Goal: Register for event/course

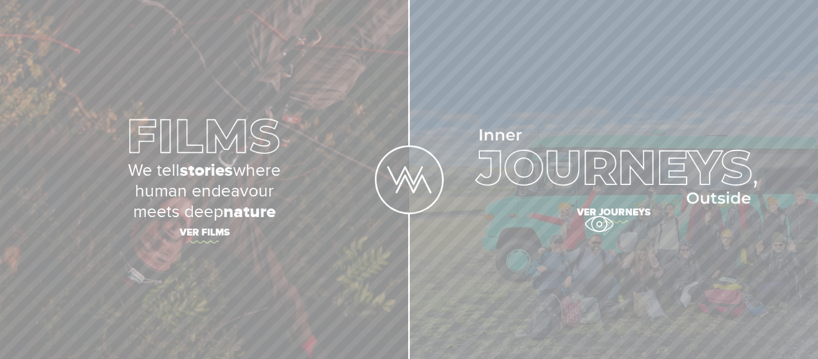
click at [598, 217] on span "Ver journeys" at bounding box center [614, 214] width 402 height 24
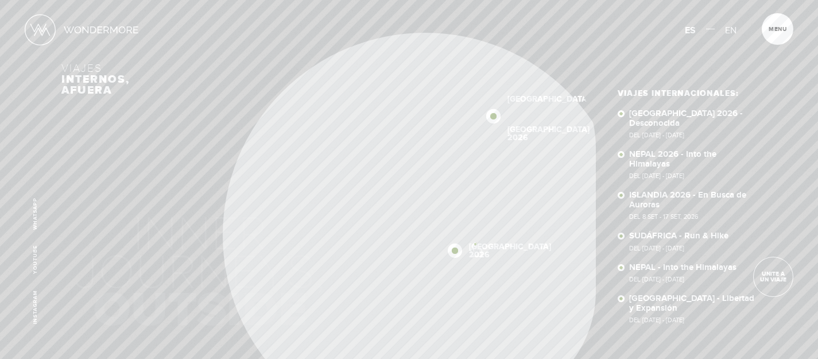
click at [475, 0] on div "Inicio Viajes Internacionales Sobre Wondermore Viajes Pasados Viajes a la Medid…" at bounding box center [409, 0] width 818 height 0
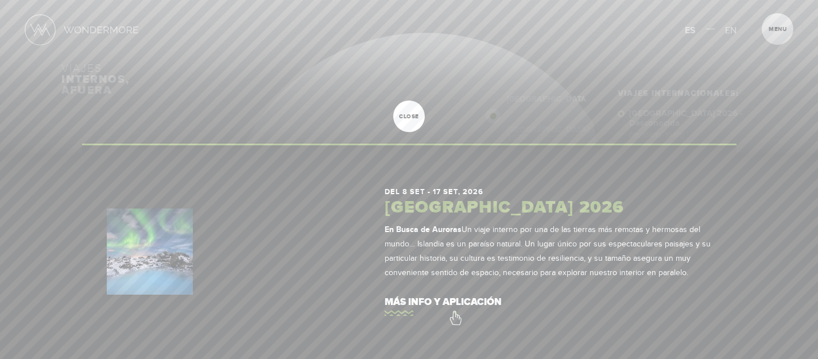
click at [454, 312] on link "más info y aplicación" at bounding box center [547, 302] width 327 height 33
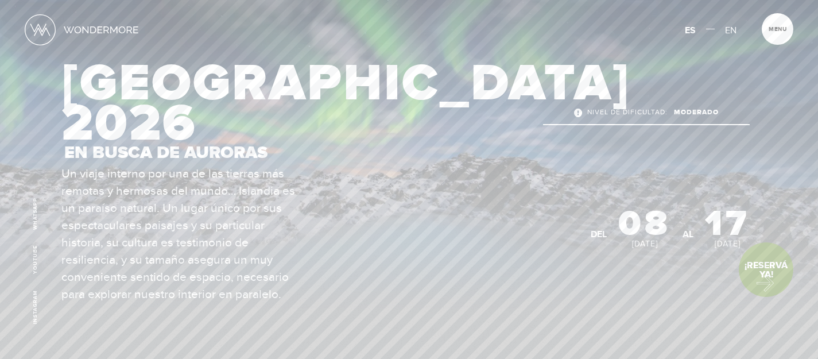
click at [759, 279] on link "¡Reservá Ya!" at bounding box center [765, 269] width 55 height 55
